Goal: Task Accomplishment & Management: Manage account settings

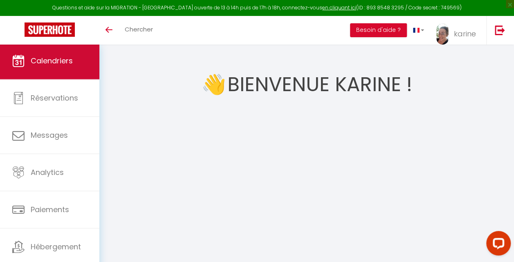
click at [73, 54] on link "Calendriers" at bounding box center [49, 61] width 99 height 37
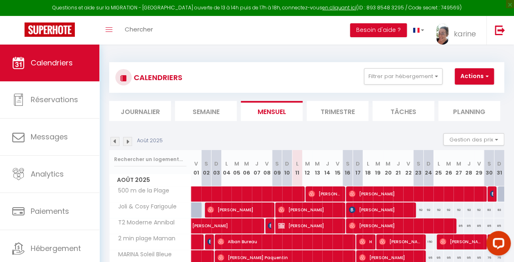
click at [153, 111] on li "Journalier" at bounding box center [140, 111] width 62 height 20
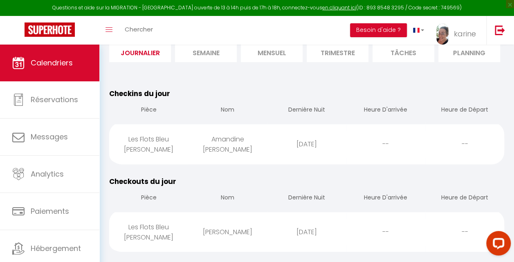
scroll to position [59, 0]
click at [164, 149] on div "Les Flots Bleu [PERSON_NAME]" at bounding box center [148, 143] width 79 height 37
select select "0"
select select "1"
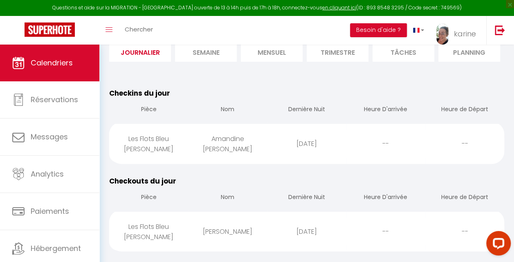
select select
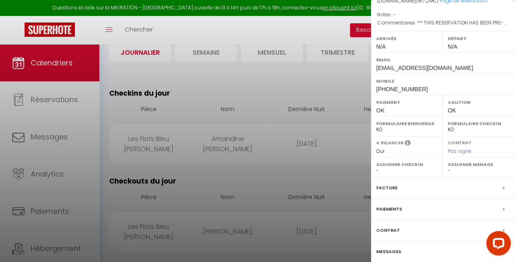
scroll to position [127, 0]
click at [390, 247] on label "Messages" at bounding box center [388, 251] width 25 height 9
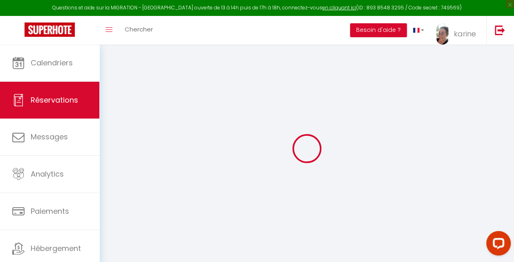
select select
checkbox input "false"
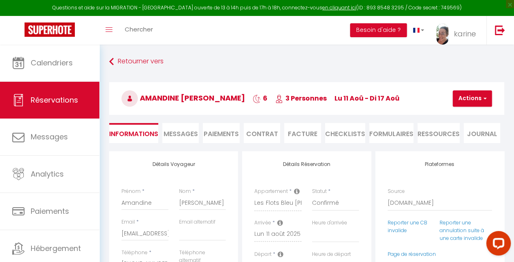
select select
checkbox input "false"
type textarea "** THIS RESERVATION HAS BEEN PRE-PAID ** You have a [PERSON_NAME] that would li…"
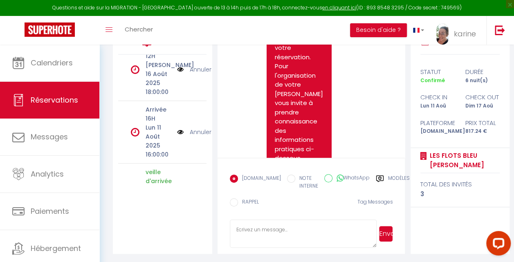
scroll to position [16, 0]
click at [177, 131] on img at bounding box center [180, 132] width 7 height 9
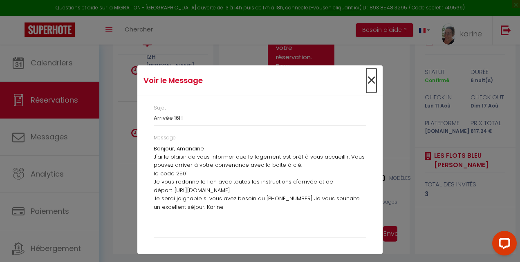
click at [369, 74] on span "×" at bounding box center [371, 80] width 10 height 25
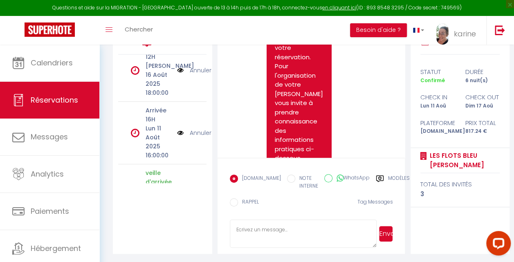
scroll to position [0, 0]
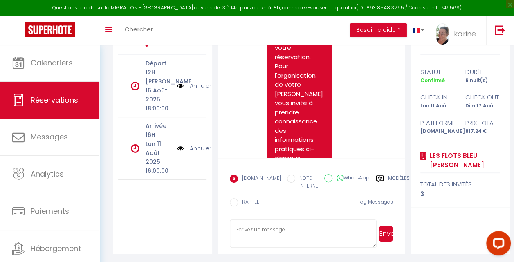
click at [195, 148] on link "Annuler" at bounding box center [201, 148] width 22 height 9
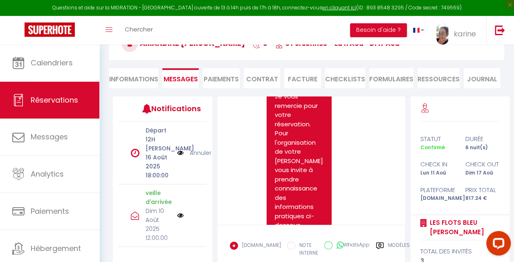
scroll to position [1347, 0]
